Goal: Navigation & Orientation: Find specific page/section

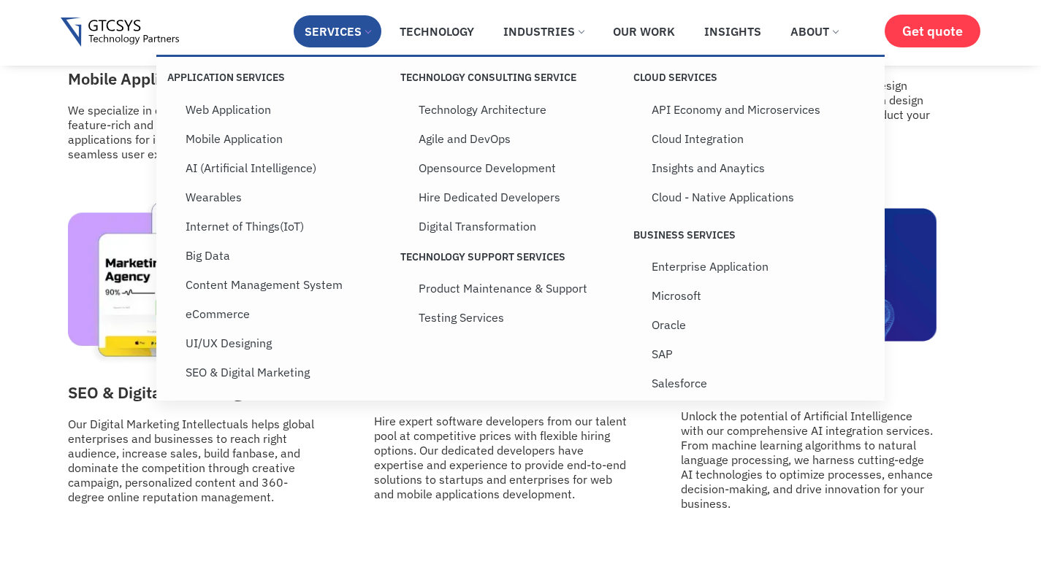
click at [342, 34] on link "Services" at bounding box center [338, 31] width 88 height 32
